Goal: Find specific page/section: Find specific page/section

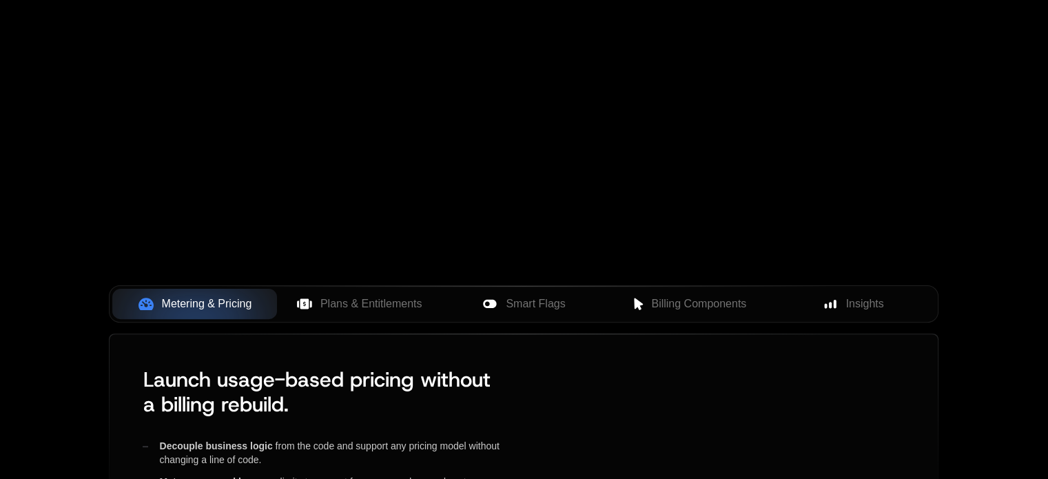
click at [546, 152] on div "Your browser does not support the video tag." at bounding box center [524, 62] width 896 height 580
click at [707, 94] on div "Your browser does not support the video tag." at bounding box center [524, 62] width 896 height 580
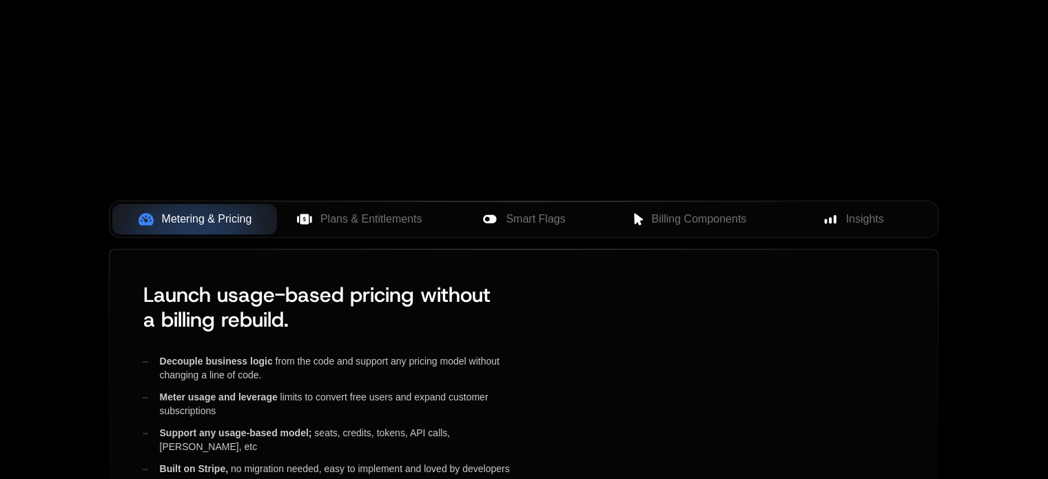
scroll to position [276, 0]
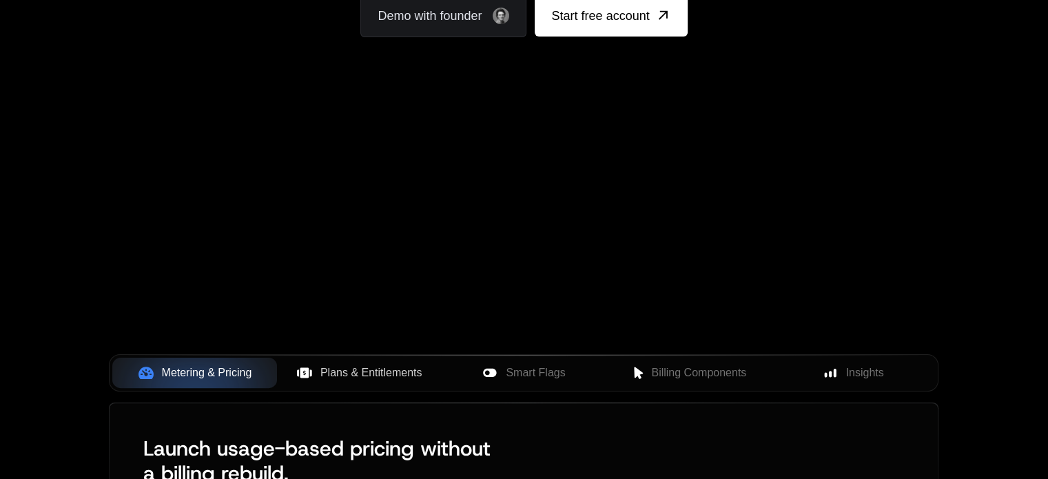
click at [378, 381] on button "Plans & Entitlements" at bounding box center [359, 373] width 165 height 30
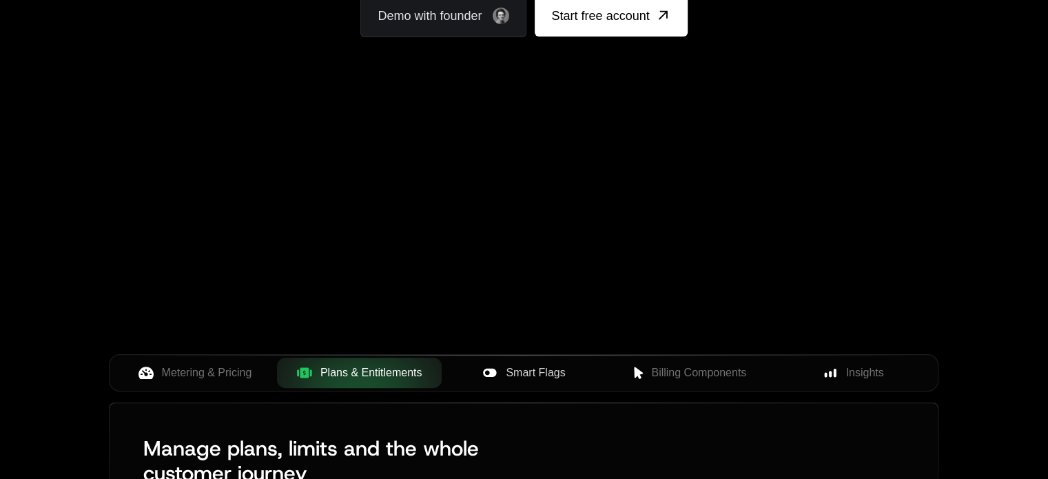
click at [510, 369] on span "Smart Flags" at bounding box center [535, 372] width 59 height 17
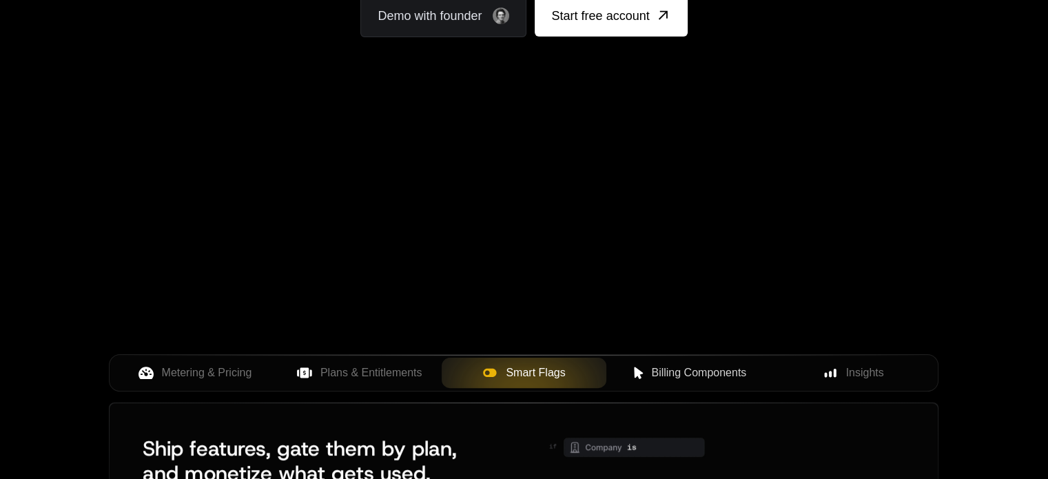
click at [656, 369] on span "Billing Components" at bounding box center [698, 372] width 95 height 17
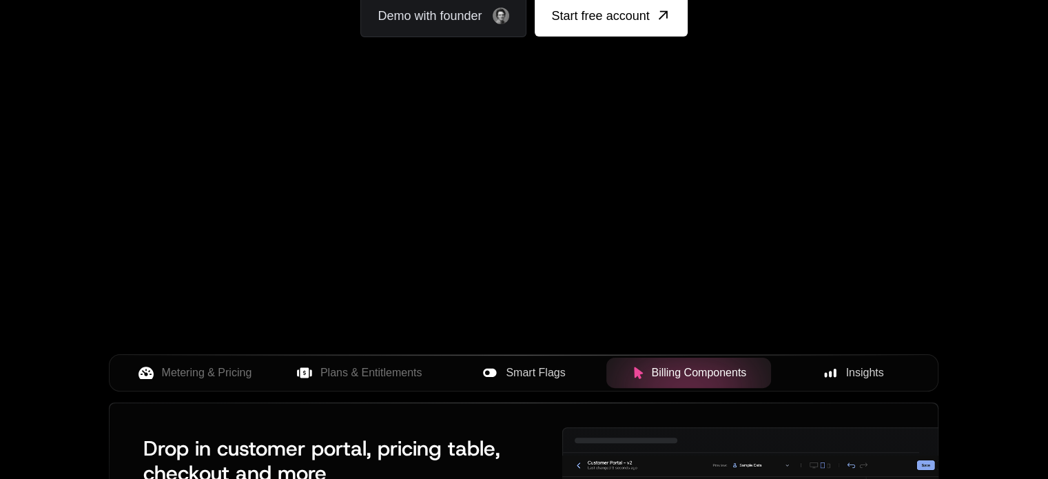
click at [838, 372] on div "Insights" at bounding box center [853, 372] width 143 height 17
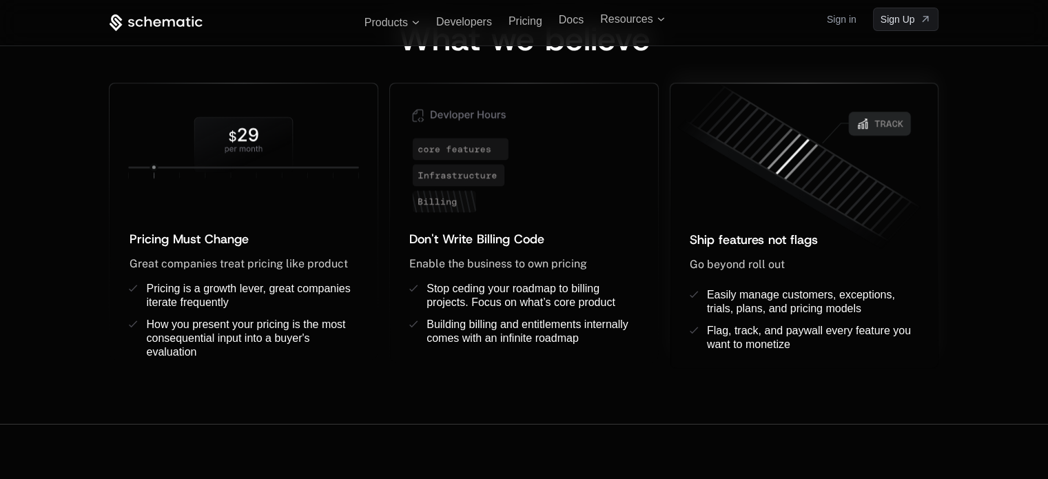
scroll to position [827, 0]
